Goal: Transaction & Acquisition: Book appointment/travel/reservation

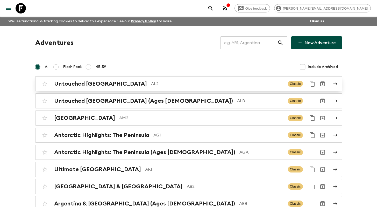
click at [212, 83] on p "AL2" at bounding box center [217, 84] width 133 height 6
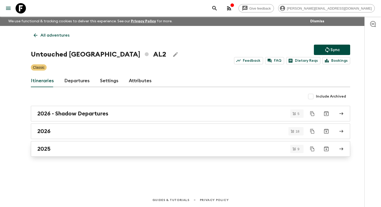
click at [88, 148] on div "2025" at bounding box center [185, 148] width 296 height 7
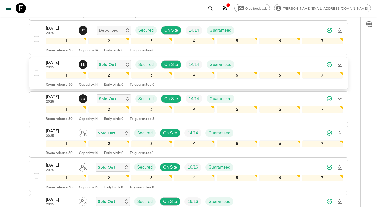
scroll to position [202, 0]
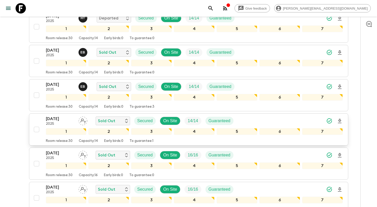
click at [36, 119] on div "[DATE] 2025 Sold Out Secured On Site 14 / 14 Guaranteed 1 2 3 4 5 6 7 Room rele…" at bounding box center [186, 129] width 311 height 27
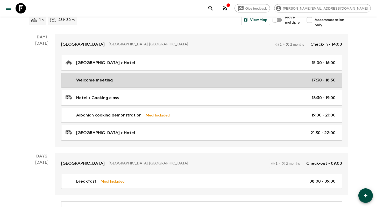
scroll to position [45, 0]
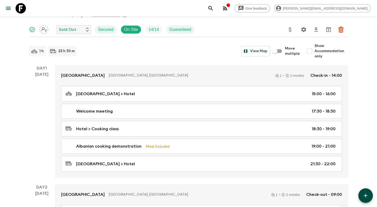
click at [311, 51] on input "Show Accommodation only" at bounding box center [309, 51] width 10 height 10
checkbox input "true"
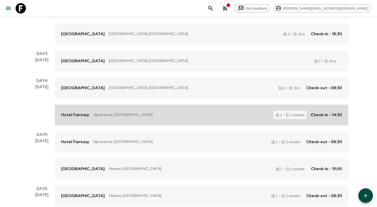
scroll to position [151, 0]
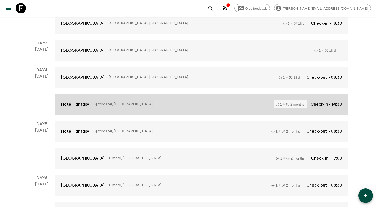
click at [152, 106] on p "Gjirokaster, [GEOGRAPHIC_DATA]" at bounding box center [181, 104] width 176 height 5
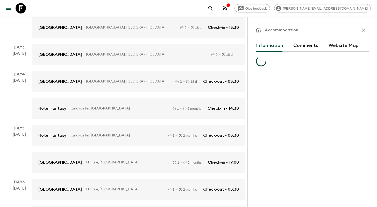
click at [305, 42] on button "Comments" at bounding box center [305, 45] width 25 height 12
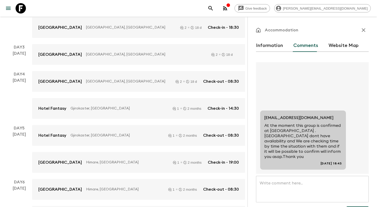
click at [361, 33] on icon "button" at bounding box center [363, 30] width 6 height 6
